Goal: Task Accomplishment & Management: Use online tool/utility

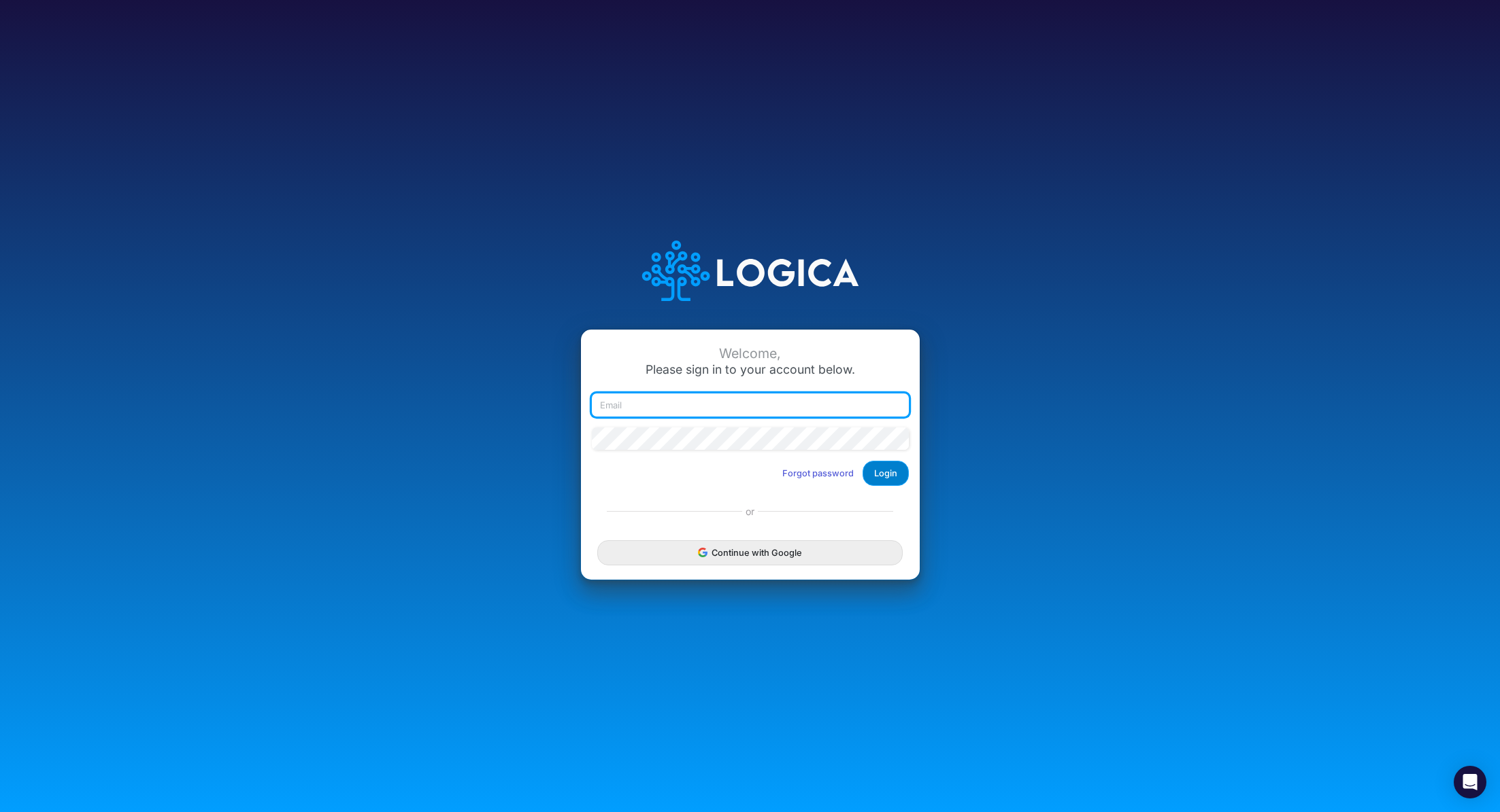
type input "renato.matsumoto@recargapay.com"
click at [877, 467] on button "Login" at bounding box center [885, 473] width 46 height 25
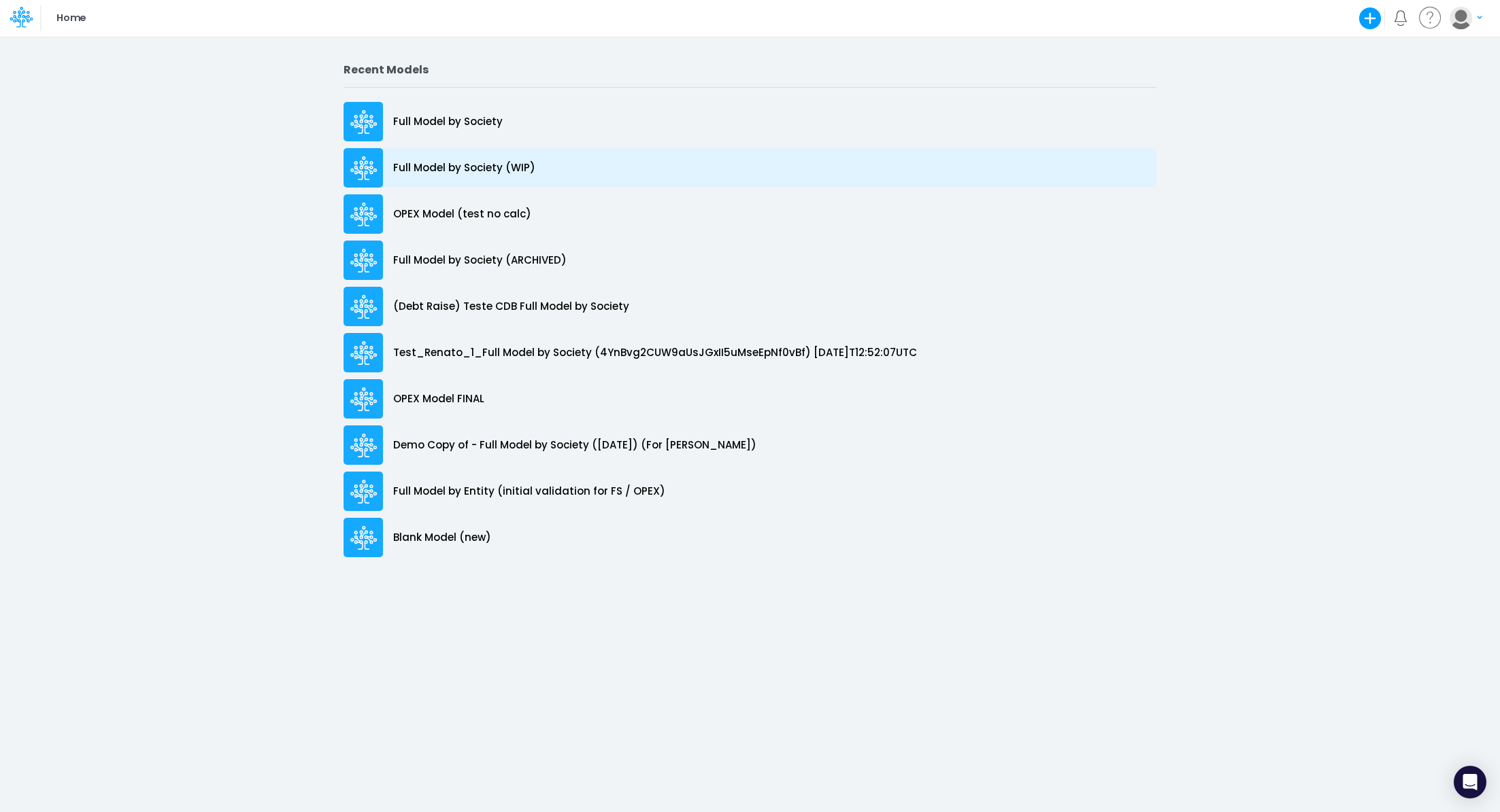
click at [491, 167] on p "Full Model by Society (WIP)" at bounding box center [464, 168] width 142 height 16
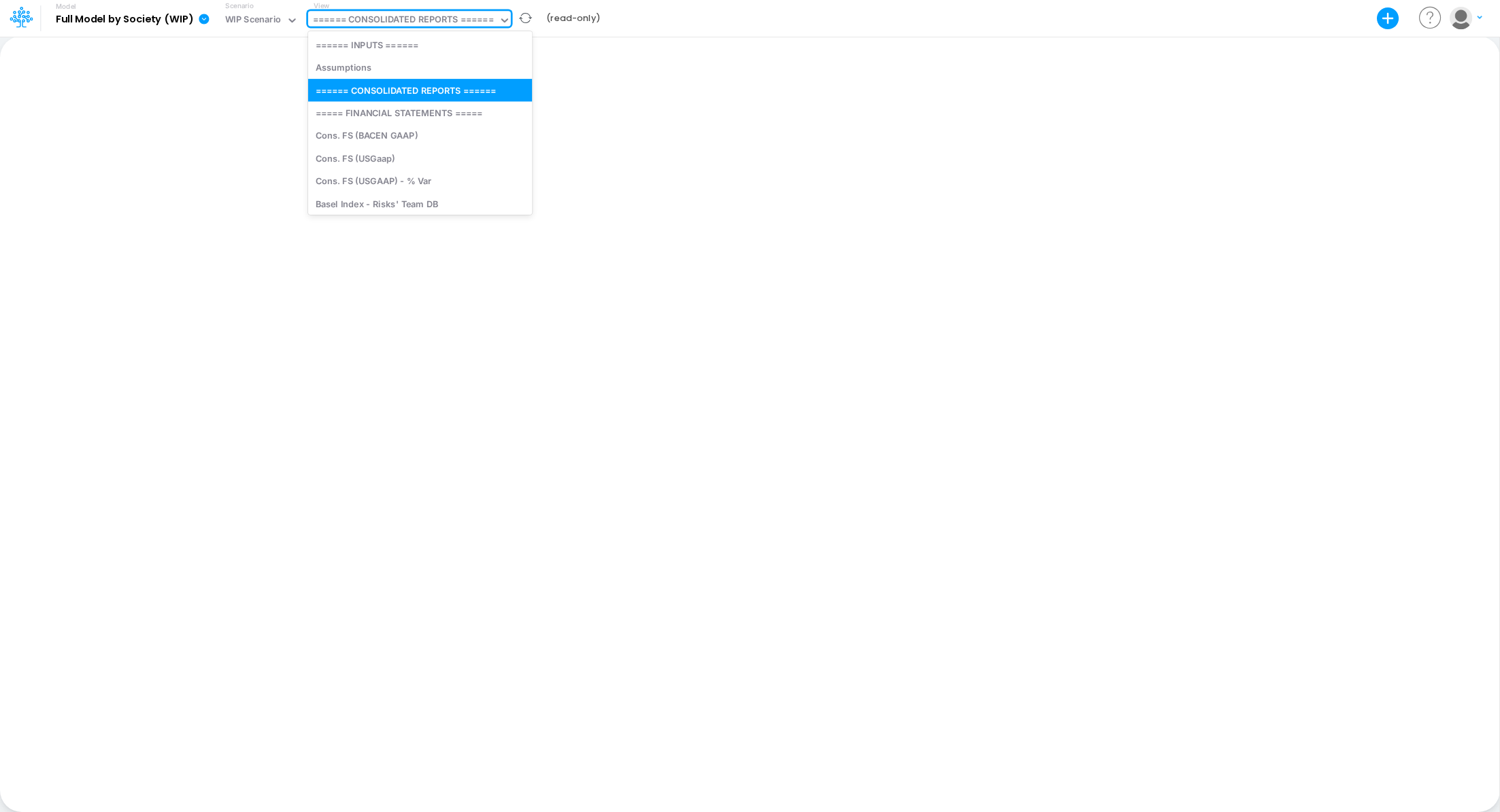
click at [374, 18] on div "====== CONSOLIDATED REPORTS ======" at bounding box center [403, 20] width 181 height 16
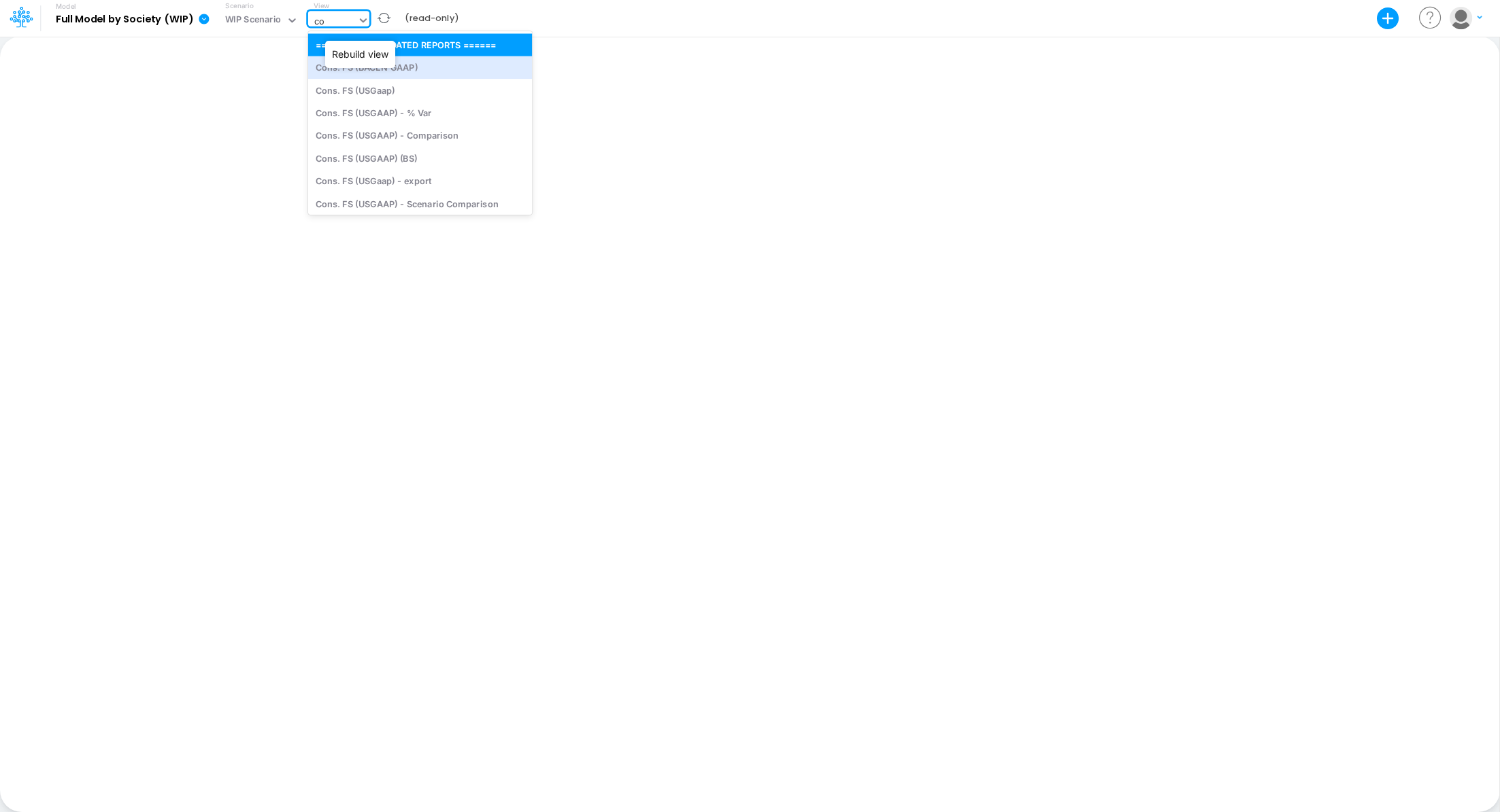
type input "c"
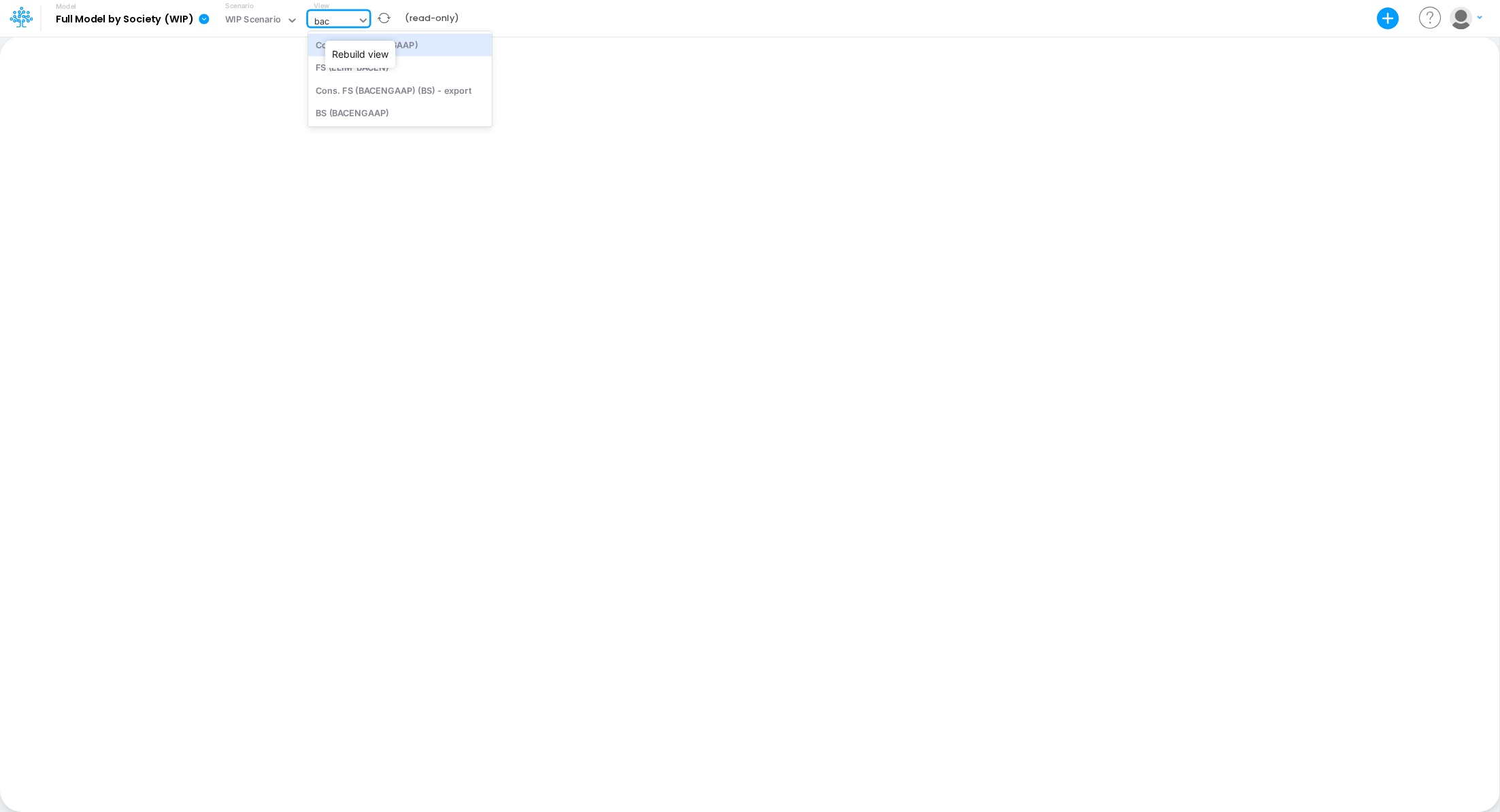
type input "bace"
click at [386, 50] on div "Cons. FS (BACEN GAAP)" at bounding box center [400, 44] width 184 height 22
type input "Consolidated FS - BACENGAAP"
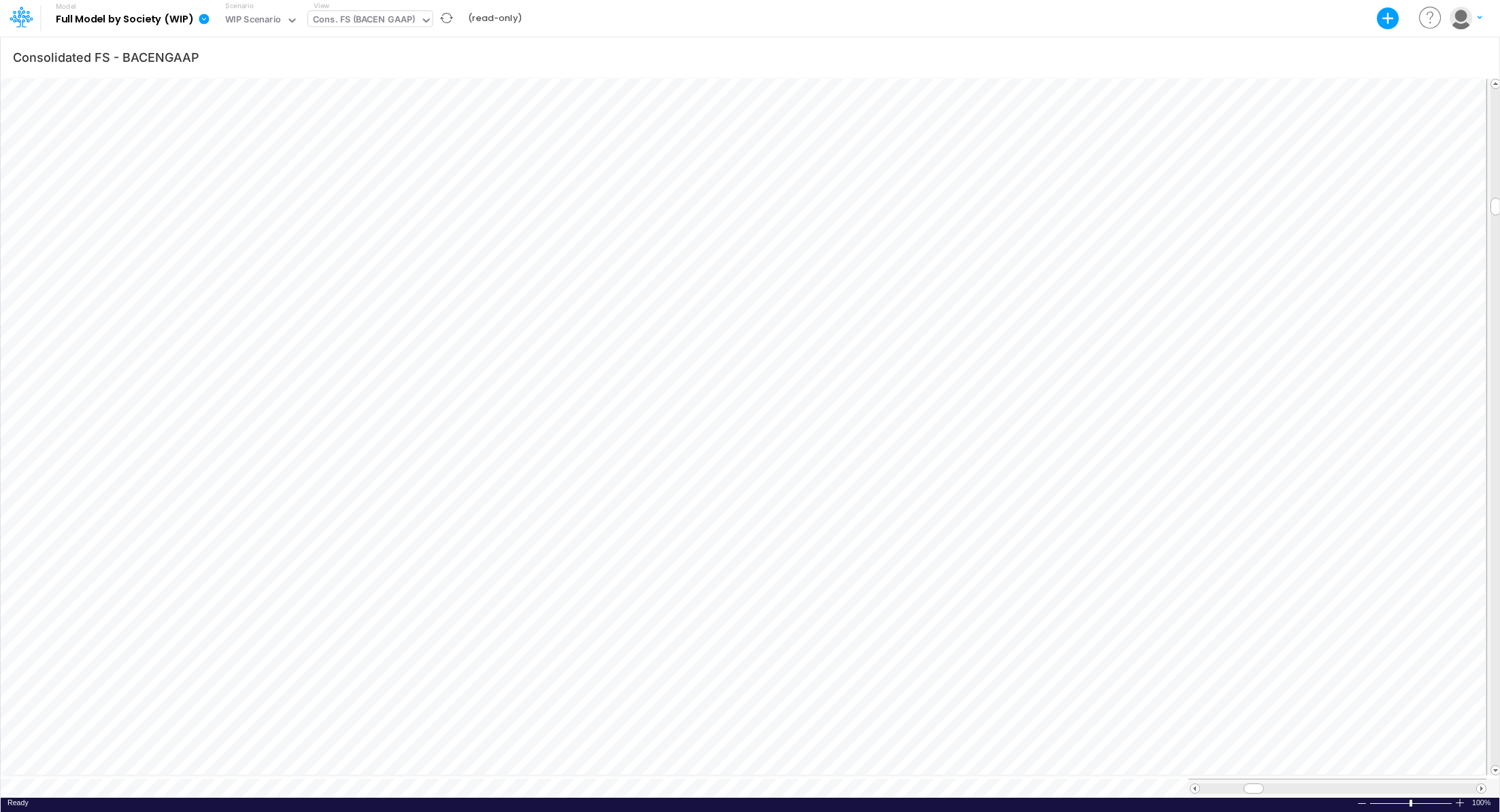
scroll to position [6, 1]
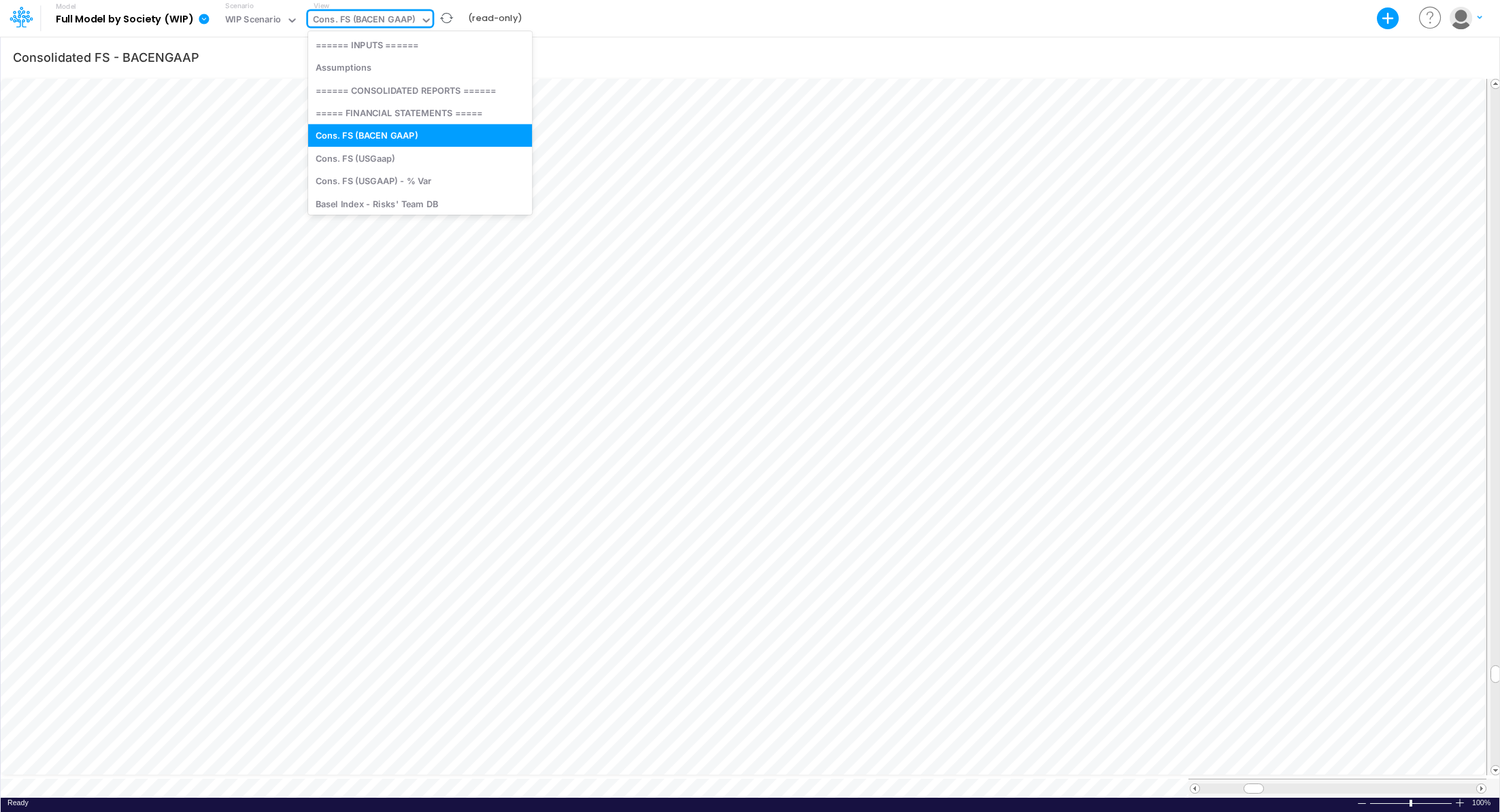
click at [372, 13] on div "Cons. FS (BACEN GAAP)" at bounding box center [364, 20] width 102 height 16
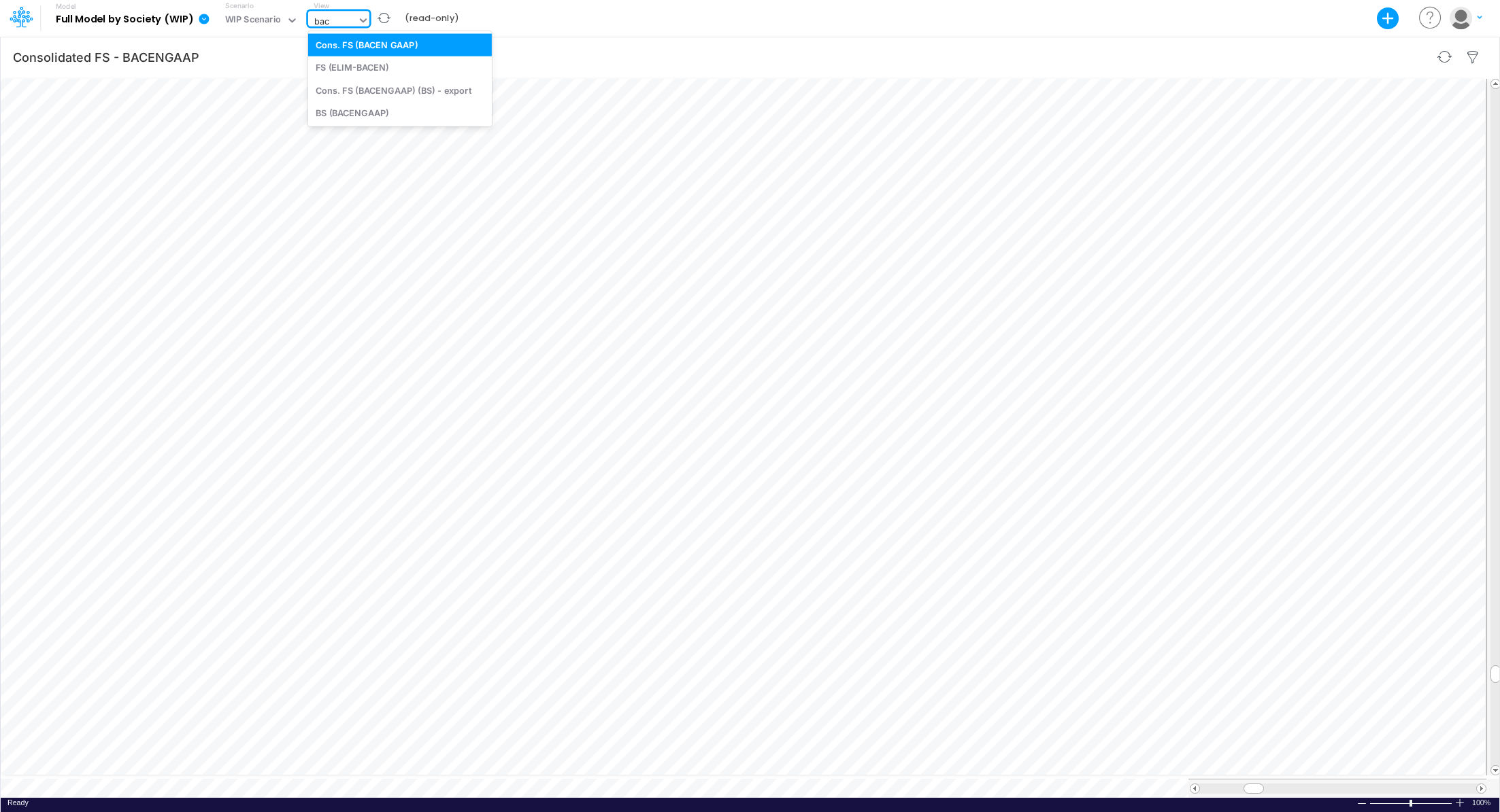
type input "bace"
click at [420, 114] on div "BS (BACENGAAP)" at bounding box center [400, 113] width 184 height 22
type input "BS (USGAAP) - Detailed"
